Goal: Navigation & Orientation: Find specific page/section

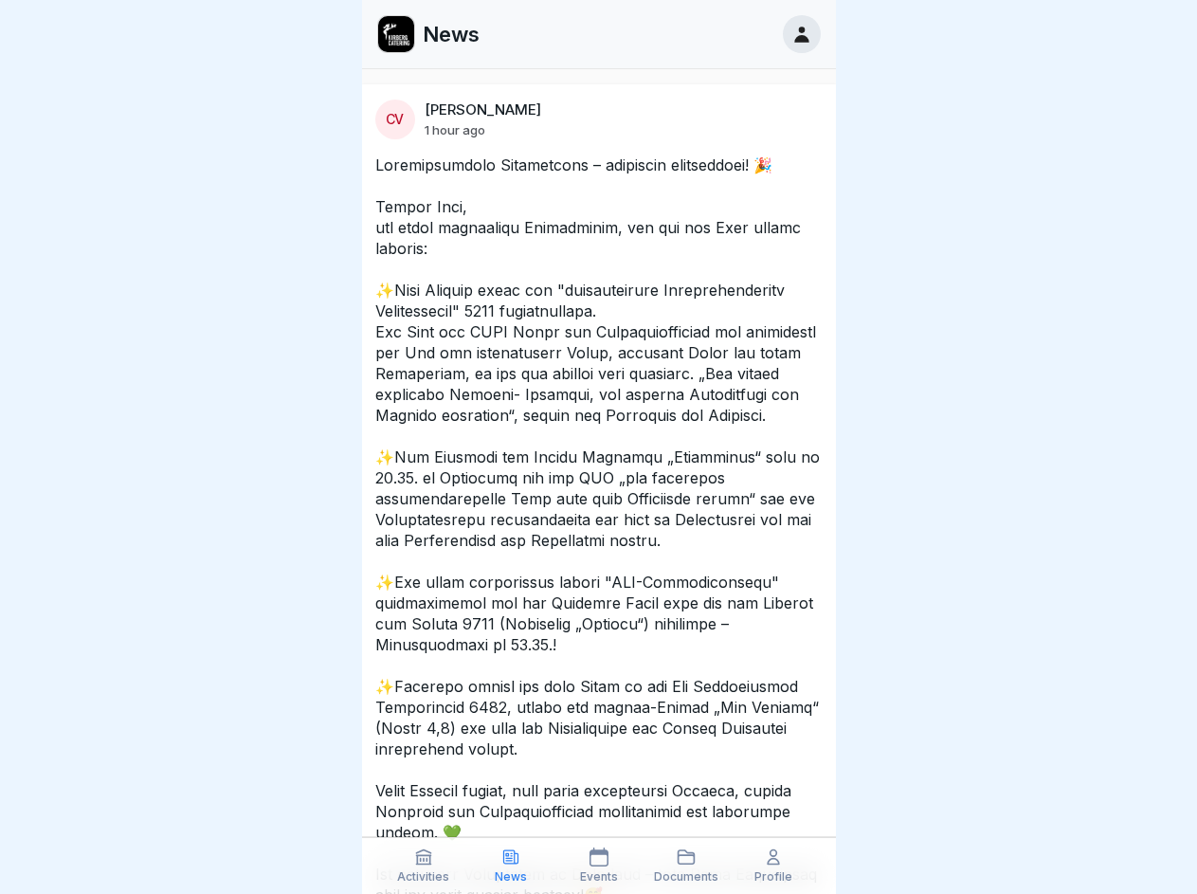
click at [424, 865] on icon at bounding box center [423, 856] width 19 height 19
click at [511, 865] on icon at bounding box center [510, 856] width 19 height 19
click at [598, 865] on icon at bounding box center [599, 856] width 19 height 19
click at [686, 865] on icon at bounding box center [686, 856] width 19 height 19
click at [774, 865] on icon at bounding box center [773, 856] width 19 height 19
